Goal: Book appointment/travel/reservation

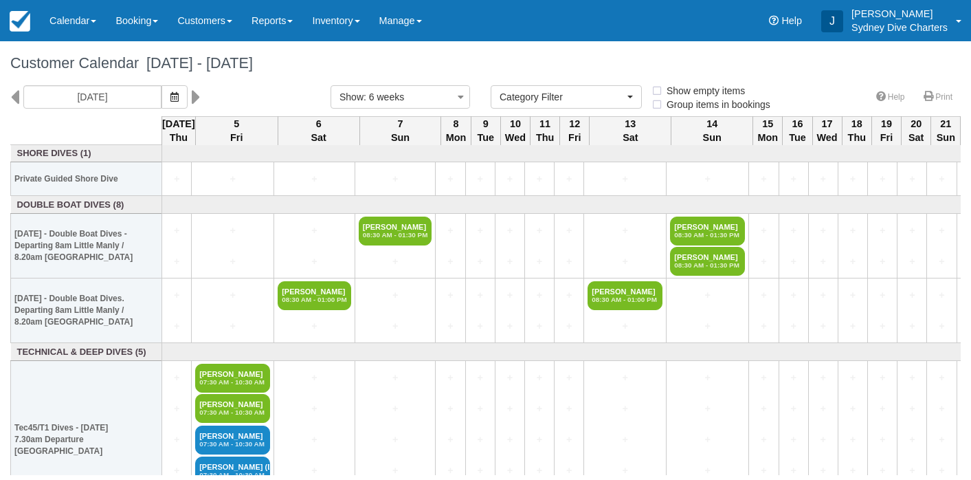
select select
click at [216, 26] on link "Customers" at bounding box center [205, 20] width 74 height 41
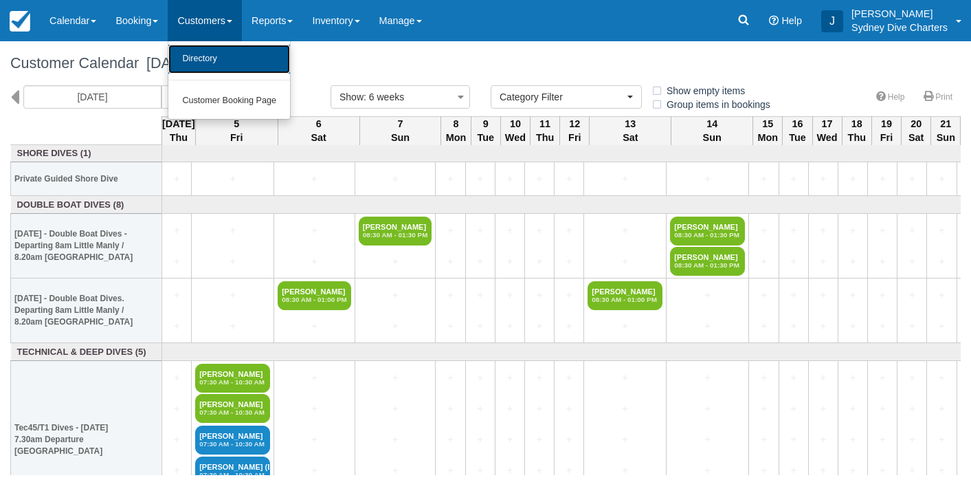
click at [210, 54] on link "Directory" at bounding box center [229, 59] width 122 height 29
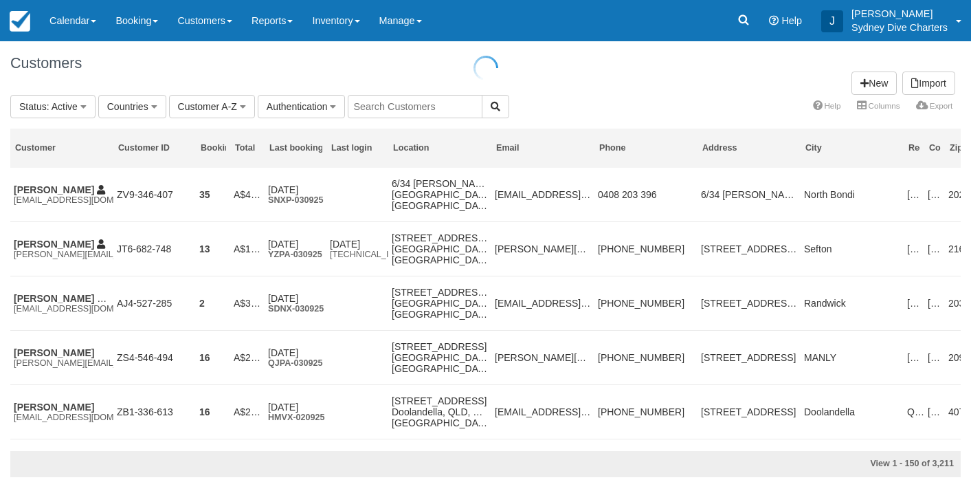
click at [405, 106] on input "text" at bounding box center [415, 106] width 135 height 23
type input "tiago"
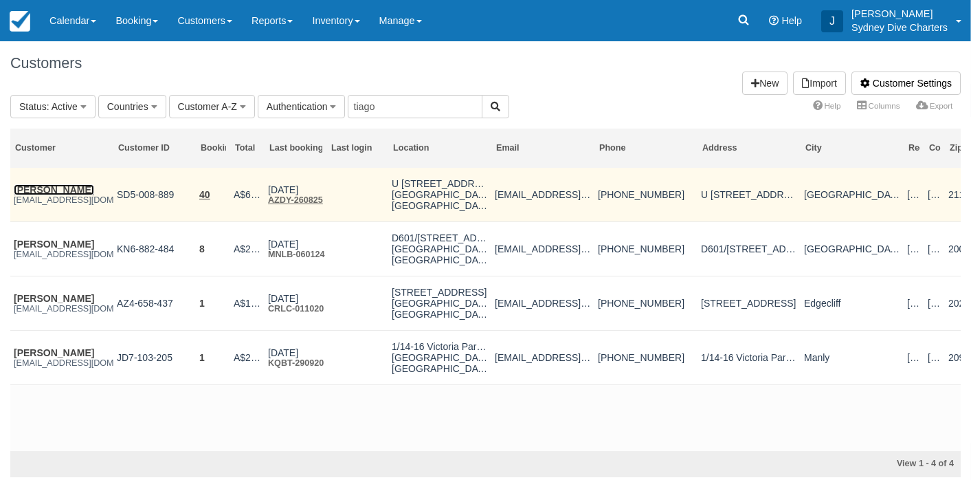
click at [71, 189] on link "Tiago Giriboni da Silva da Rosa" at bounding box center [54, 189] width 80 height 11
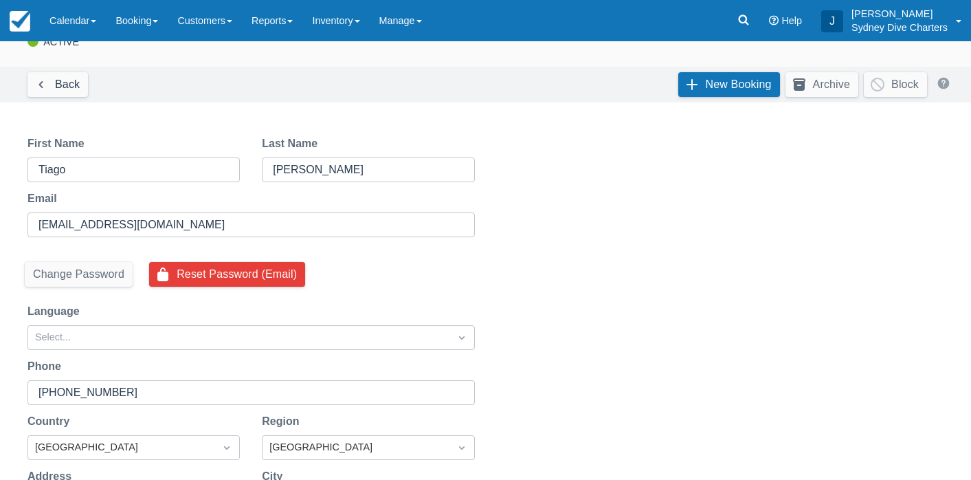
scroll to position [54, 0]
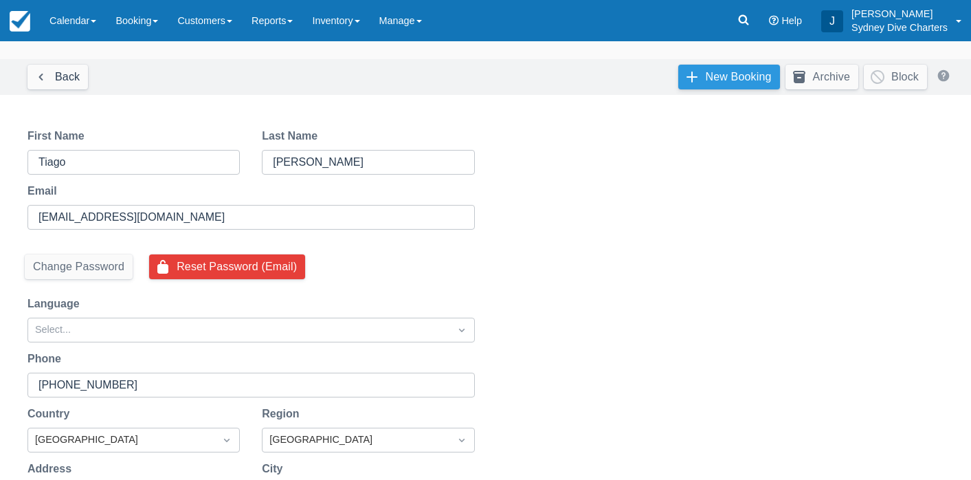
click at [705, 74] on link "New Booking" at bounding box center [730, 77] width 102 height 25
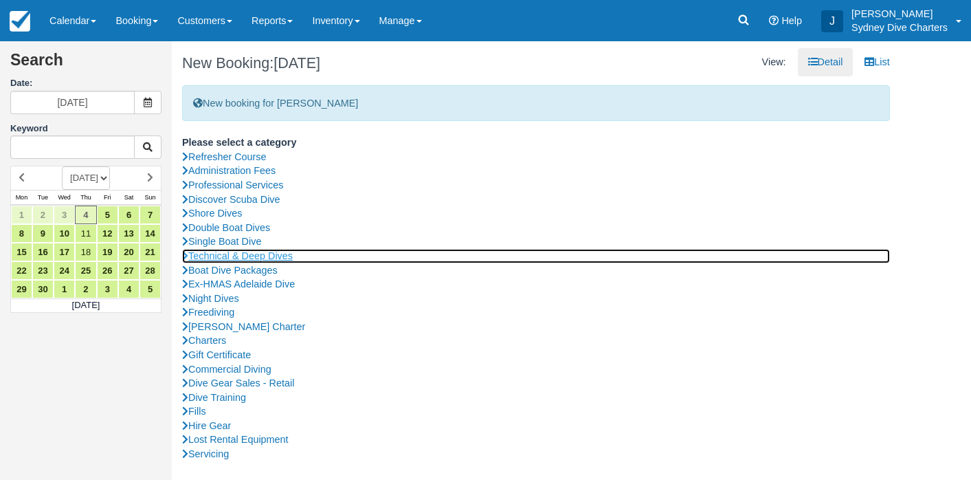
click at [239, 254] on link "Technical & Deep Dives" at bounding box center [536, 256] width 708 height 14
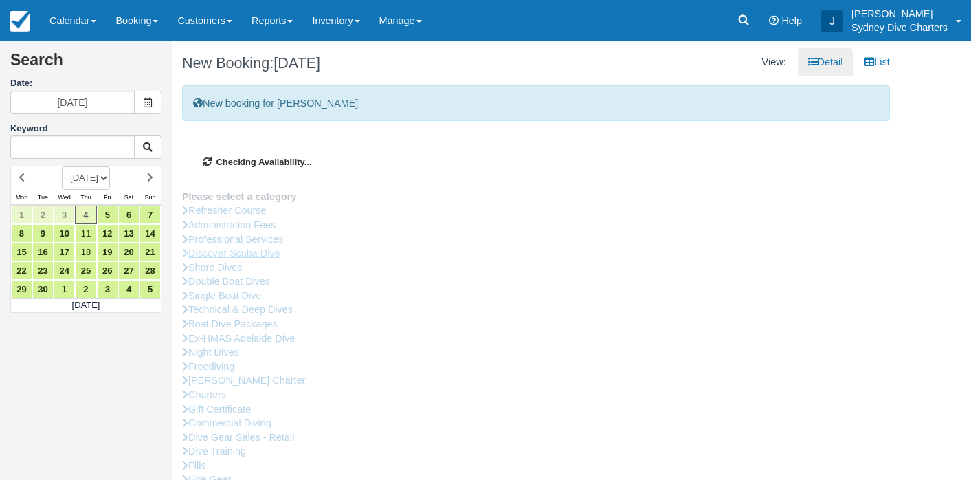
type input "05/09/2025"
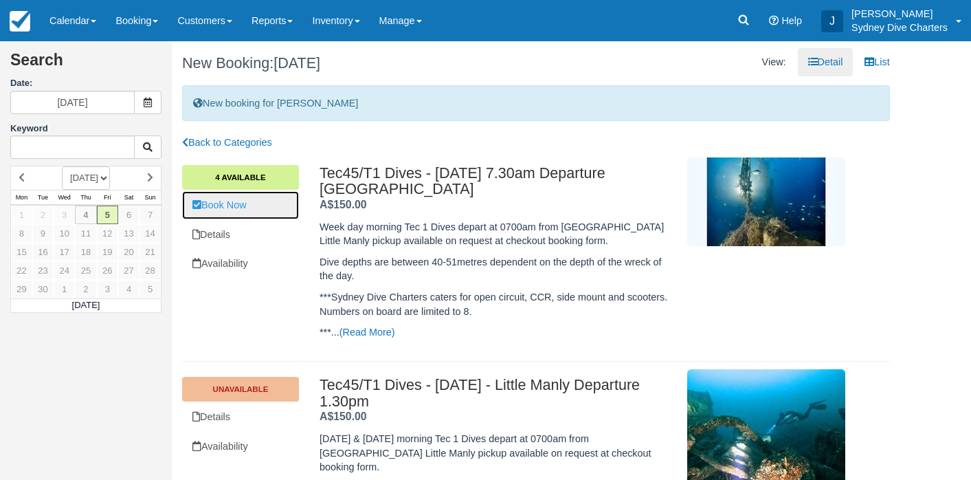
click at [244, 206] on link "Book Now" at bounding box center [240, 205] width 117 height 28
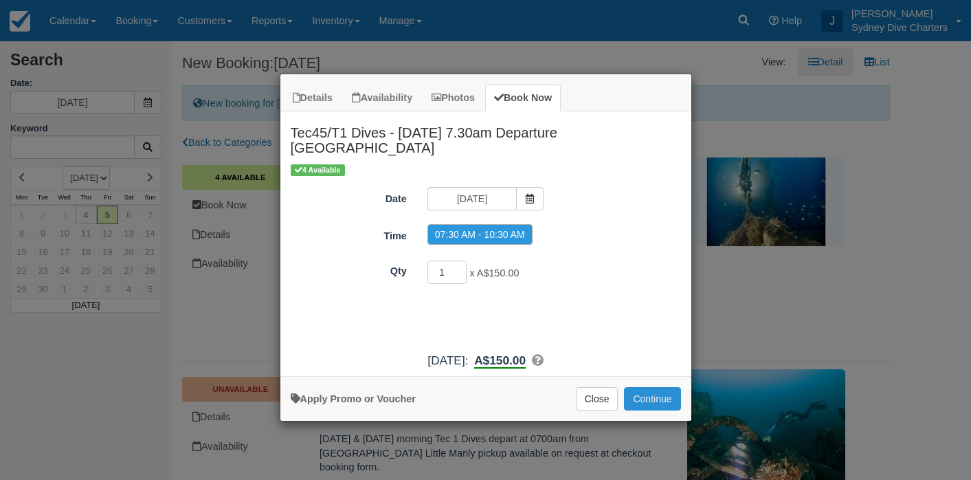
click at [646, 387] on button "Continue" at bounding box center [652, 398] width 56 height 23
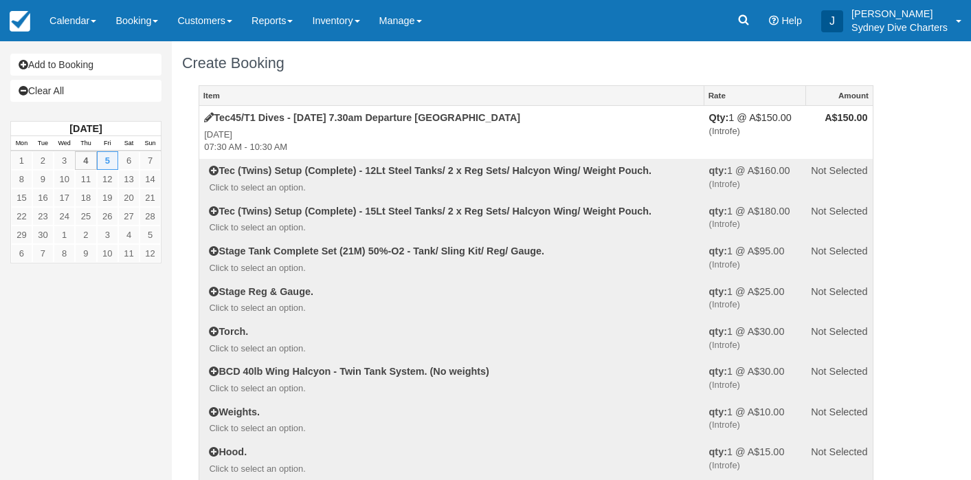
scroll to position [1658, 0]
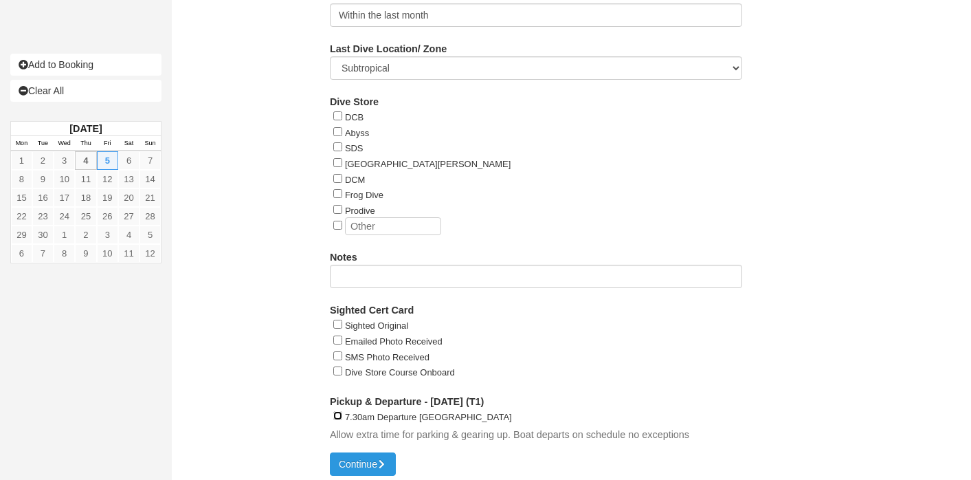
click at [336, 413] on input "7.30am Departure [GEOGRAPHIC_DATA]" at bounding box center [337, 415] width 9 height 9
checkbox input "true"
click at [359, 452] on button "Continue" at bounding box center [363, 463] width 66 height 23
type input "+61478812916"
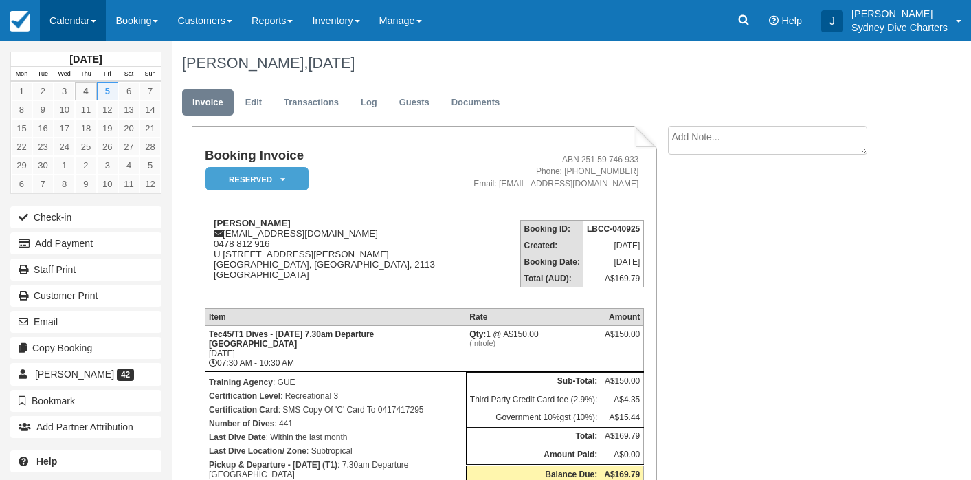
click at [82, 17] on link "Calendar" at bounding box center [73, 20] width 66 height 41
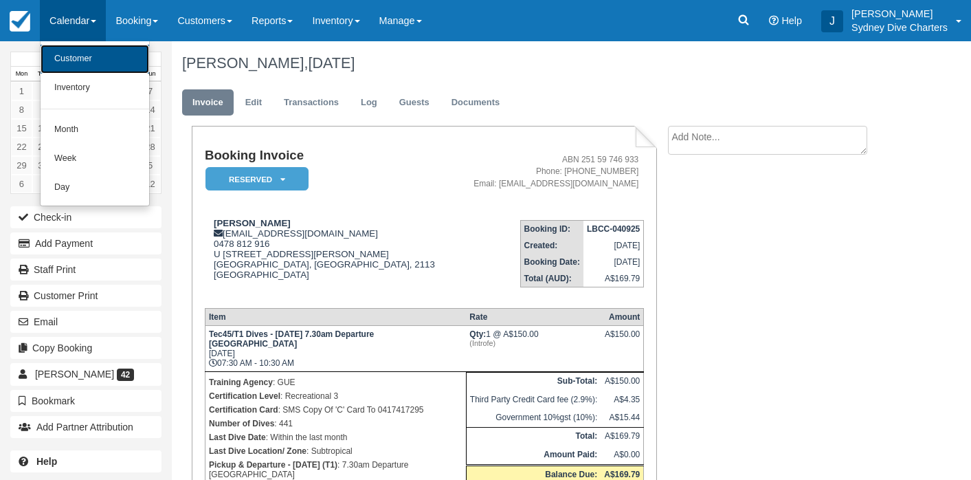
click at [80, 55] on link "Customer" at bounding box center [95, 59] width 109 height 29
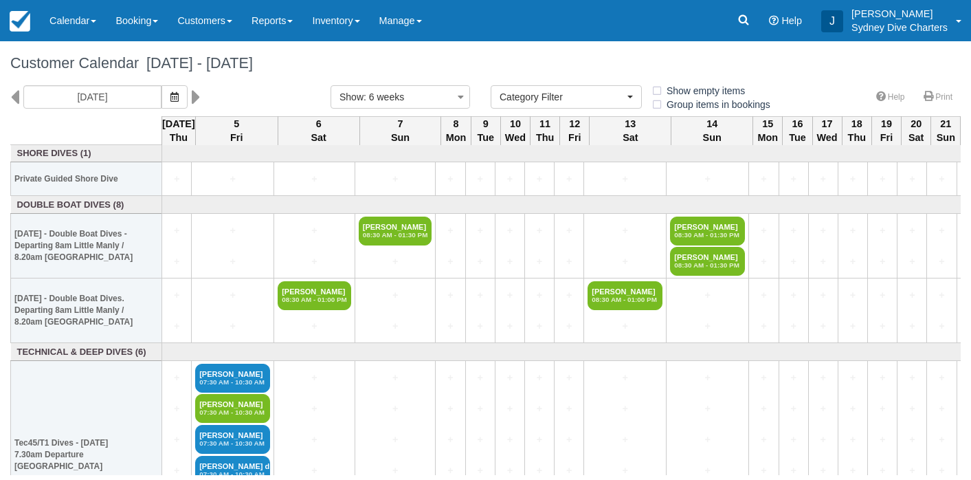
select select
click at [210, 25] on link "Customers" at bounding box center [205, 20] width 74 height 41
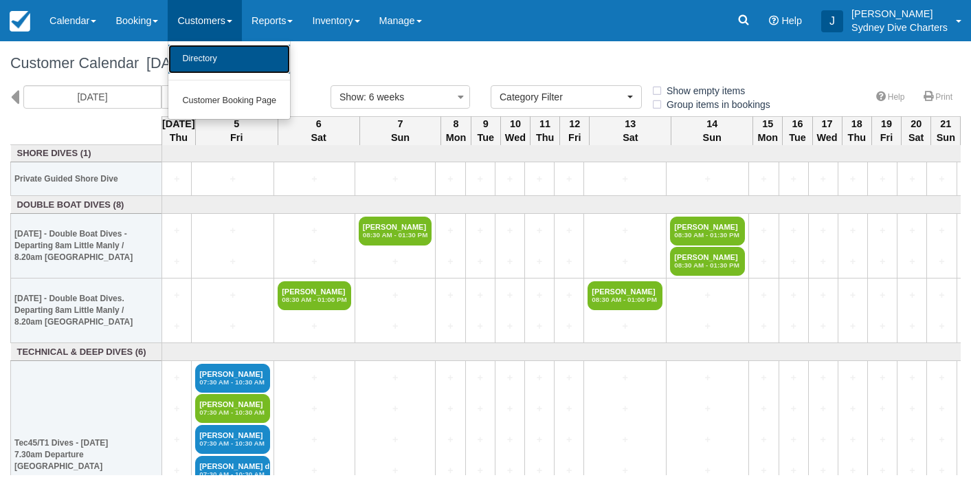
click at [212, 55] on link "Directory" at bounding box center [229, 59] width 122 height 29
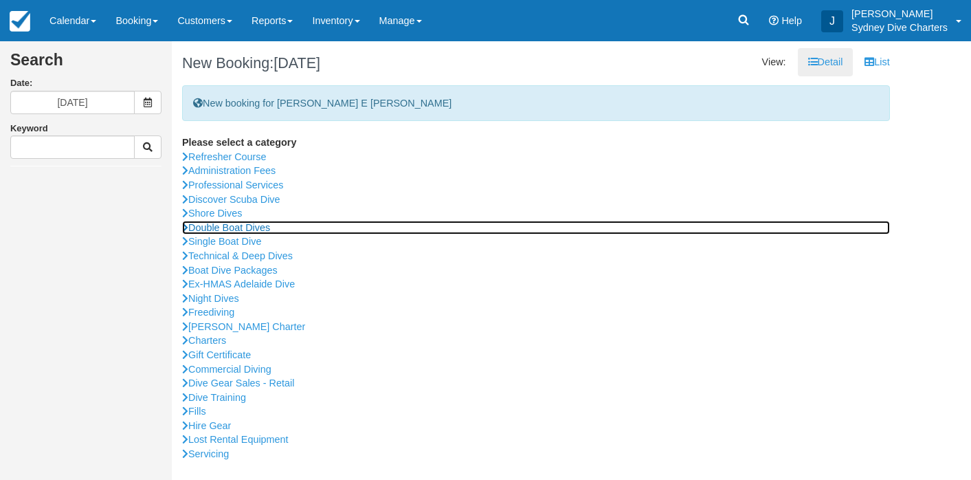
click at [249, 224] on link "Double Boat Dives" at bounding box center [536, 228] width 708 height 14
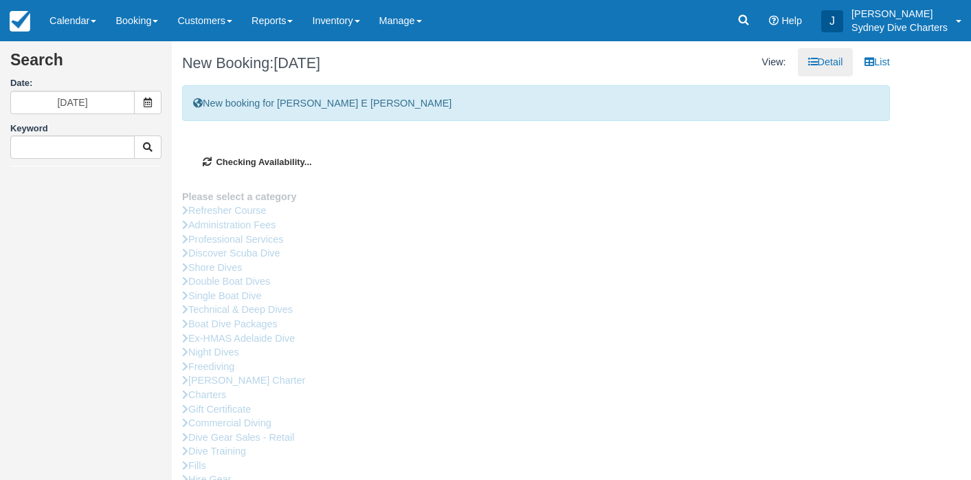
type input "06/09/2025"
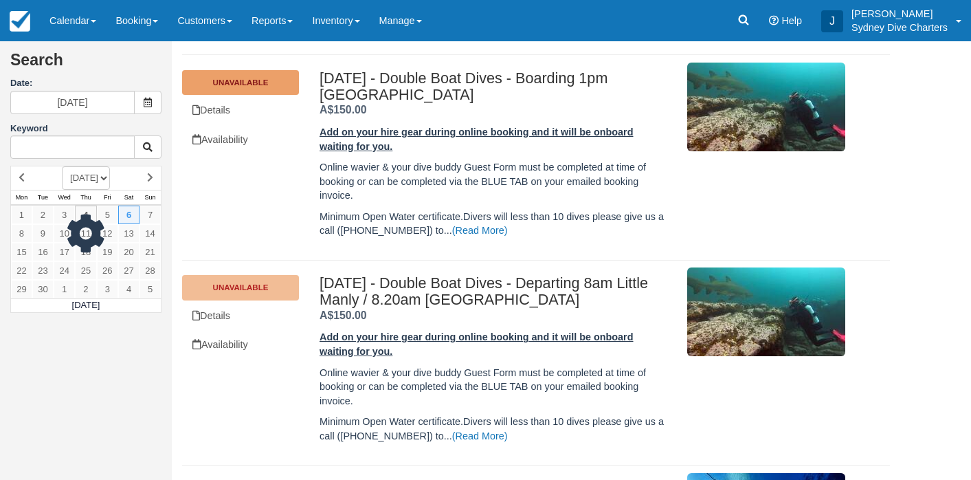
scroll to position [301, 0]
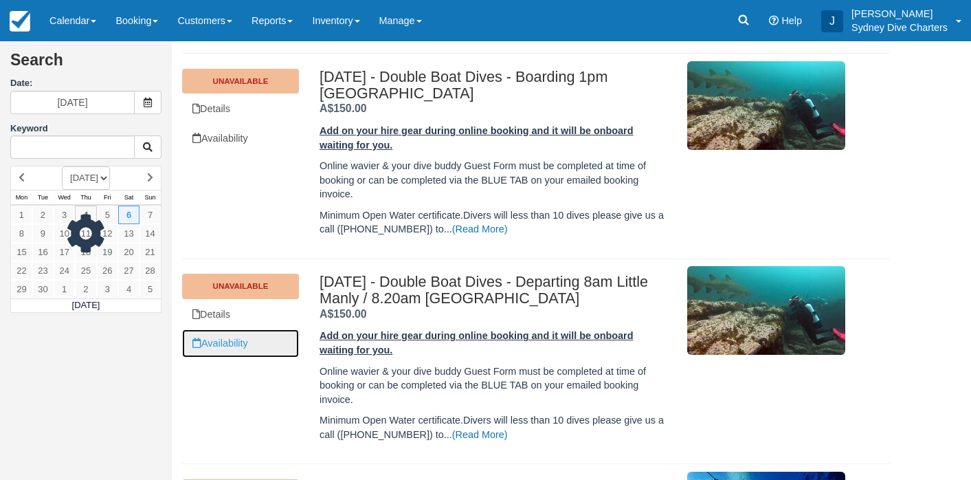
click at [239, 346] on link "Availability" at bounding box center [240, 343] width 117 height 28
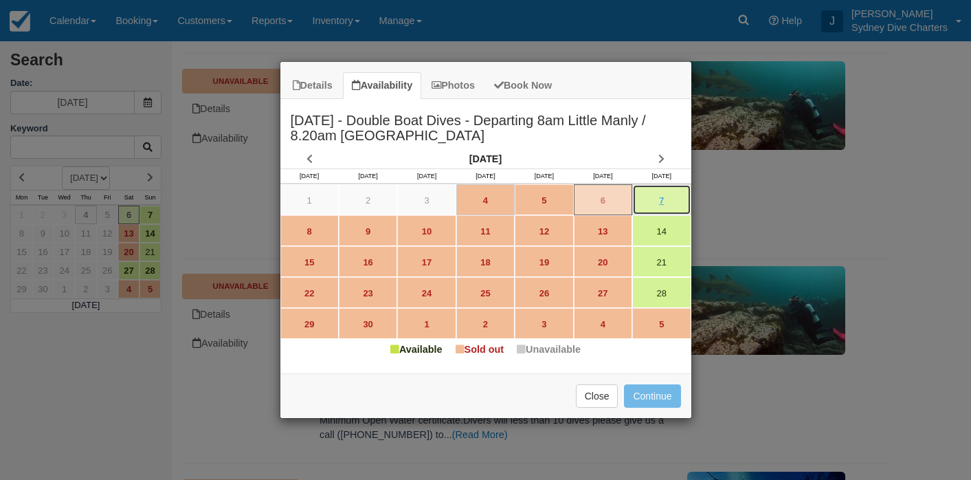
click at [660, 197] on link "7" at bounding box center [662, 199] width 58 height 31
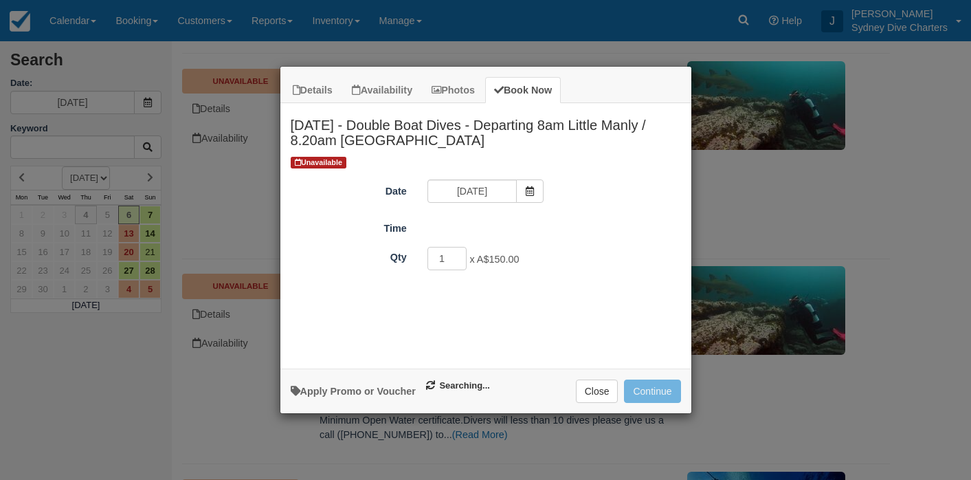
type input "07/09/2025"
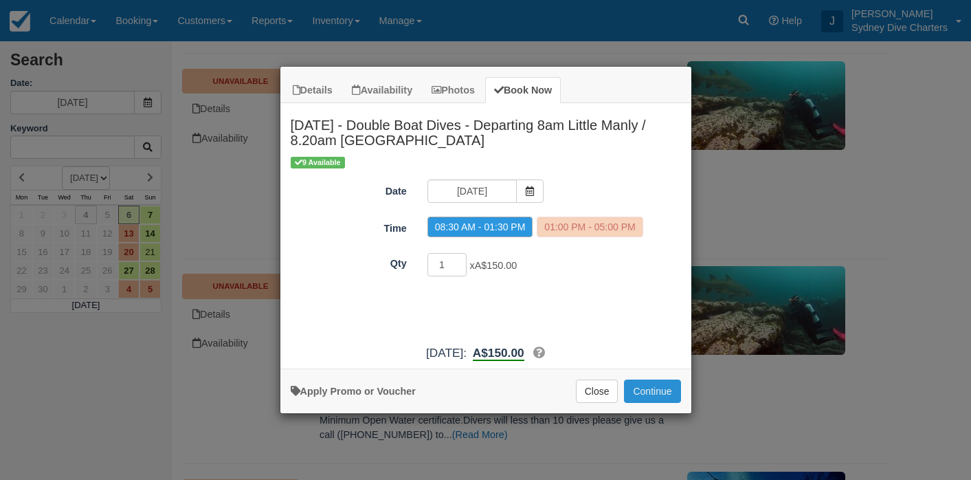
click at [653, 393] on button "Continue" at bounding box center [652, 391] width 56 height 23
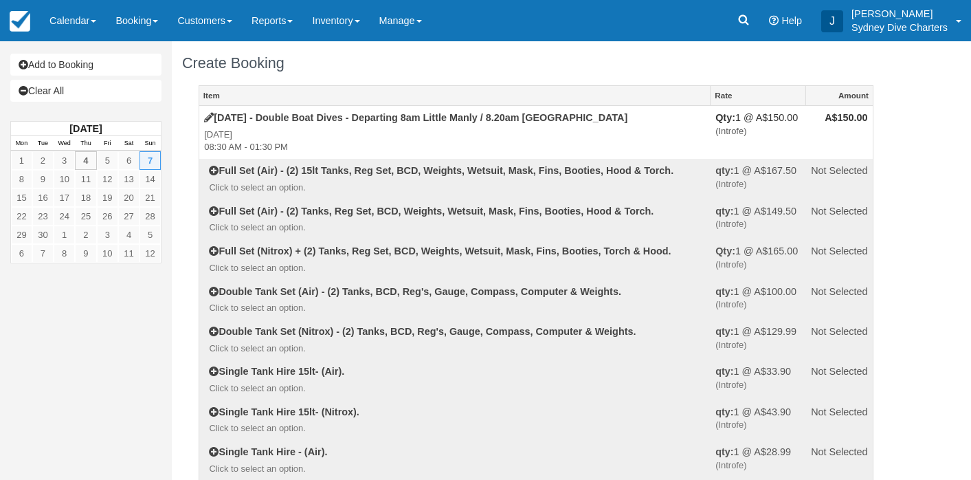
radio input "true"
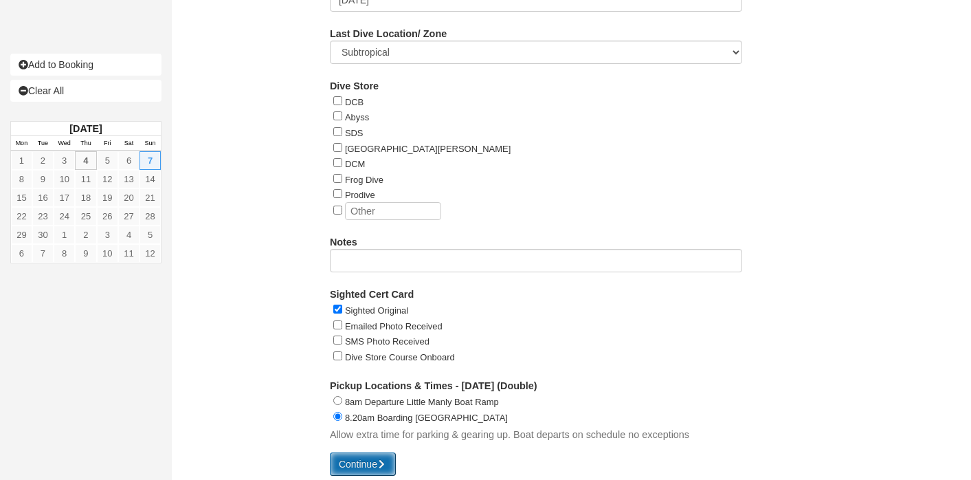
click at [364, 453] on button "Continue" at bounding box center [363, 463] width 66 height 23
type input "+61466715095"
